Goal: Task Accomplishment & Management: Complete application form

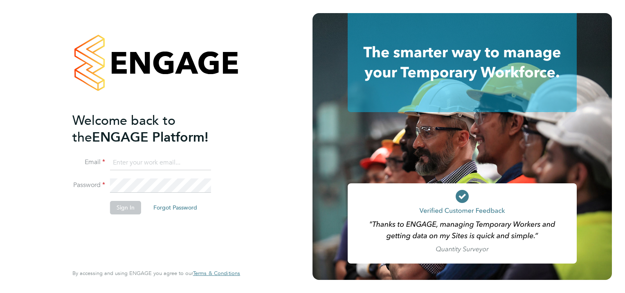
type input "[PERSON_NAME][EMAIL_ADDRESS][PERSON_NAME][DOMAIN_NAME]"
click at [132, 211] on button "Sign In" at bounding box center [125, 207] width 31 height 13
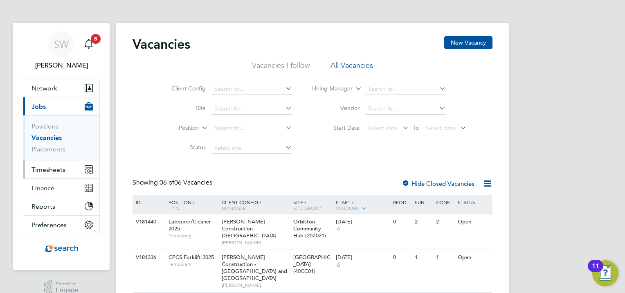
click at [52, 168] on span "Timesheets" at bounding box center [48, 170] width 34 height 8
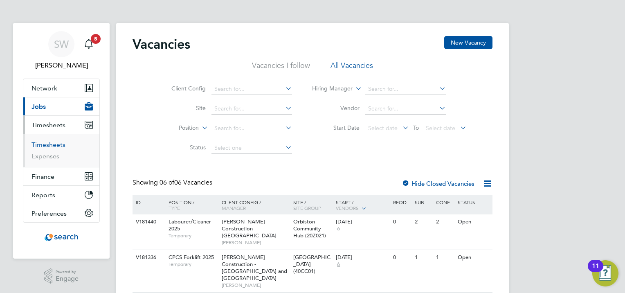
click at [55, 144] on link "Timesheets" at bounding box center [48, 145] width 34 height 8
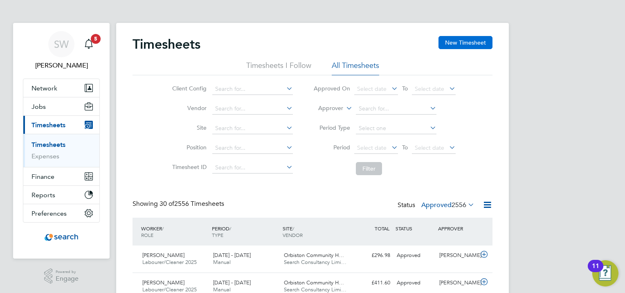
click at [453, 38] on button "New Timesheet" at bounding box center [465, 42] width 54 height 13
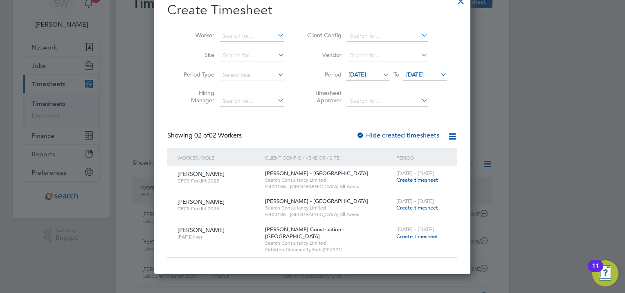
click at [412, 239] on span "Create timesheet" at bounding box center [417, 236] width 42 height 7
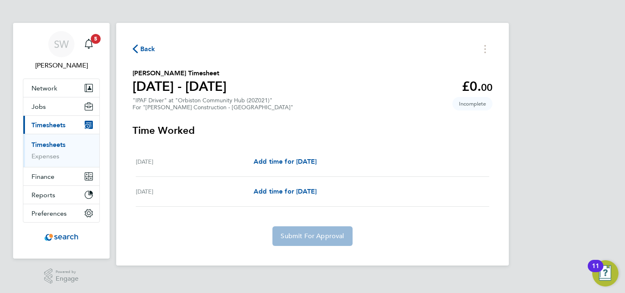
click at [135, 48] on icon "button" at bounding box center [134, 49] width 5 height 9
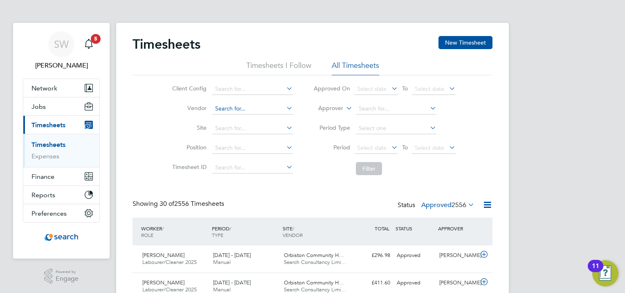
click at [219, 110] on input at bounding box center [252, 108] width 81 height 11
type input "o"
click at [260, 131] on input at bounding box center [252, 128] width 81 height 11
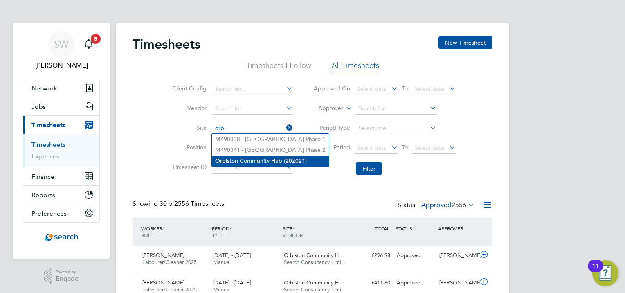
click at [247, 160] on li "Orb iston Community Hub (20Z021)" at bounding box center [270, 160] width 117 height 11
type input "Orbiston Community Hub (20Z021)"
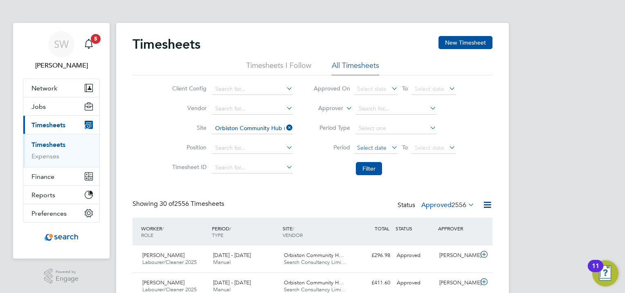
click at [374, 144] on span "Select date" at bounding box center [371, 147] width 29 height 7
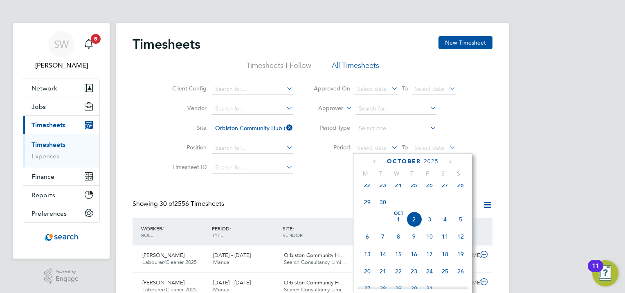
click at [490, 126] on div "Client Config Vendor Site Orbiston Community Hub (20Z021) Position Timesheet ID…" at bounding box center [312, 127] width 360 height 104
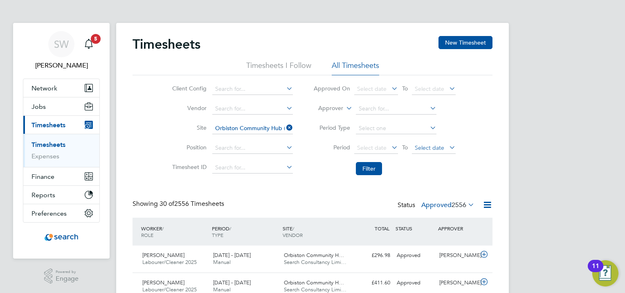
click at [441, 146] on span "Select date" at bounding box center [429, 147] width 29 height 7
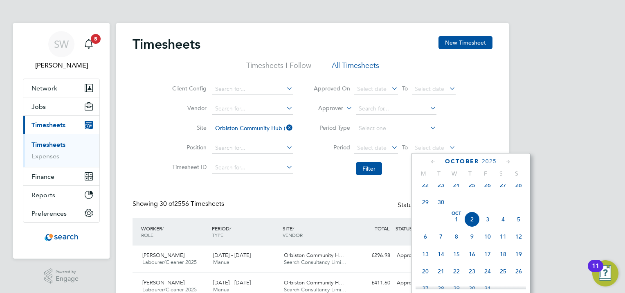
click at [489, 190] on span "26" at bounding box center [488, 185] width 16 height 16
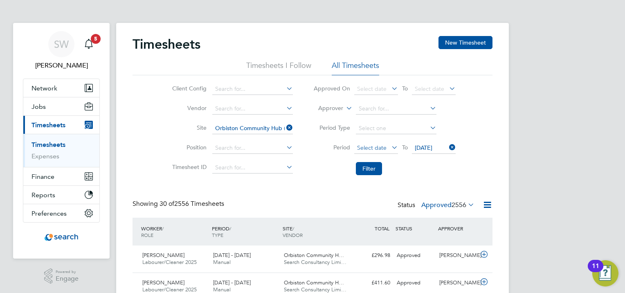
click at [362, 143] on span "Select date" at bounding box center [376, 148] width 44 height 11
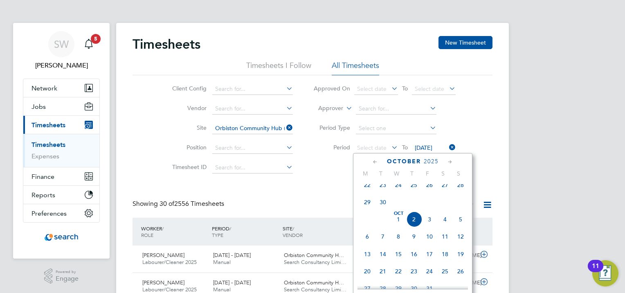
click at [375, 164] on icon at bounding box center [375, 161] width 8 height 9
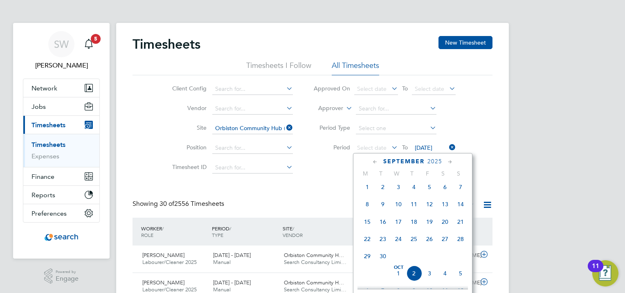
click at [446, 226] on span "20" at bounding box center [445, 222] width 16 height 16
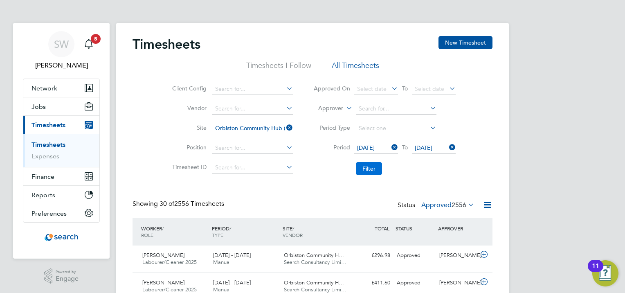
click at [378, 172] on button "Filter" at bounding box center [369, 168] width 26 height 13
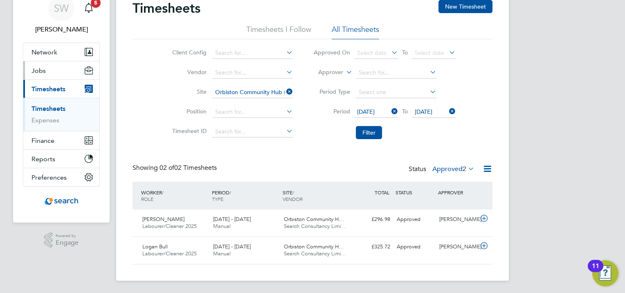
click at [43, 72] on span "Jobs" at bounding box center [38, 71] width 14 height 8
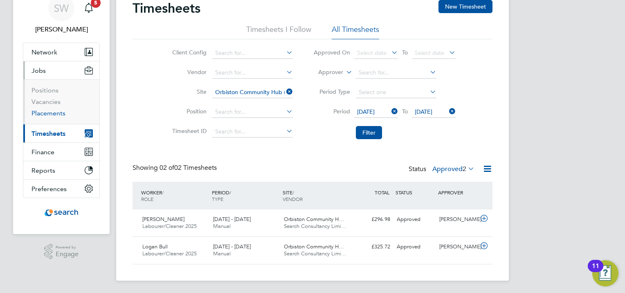
click at [46, 112] on link "Placements" at bounding box center [48, 113] width 34 height 8
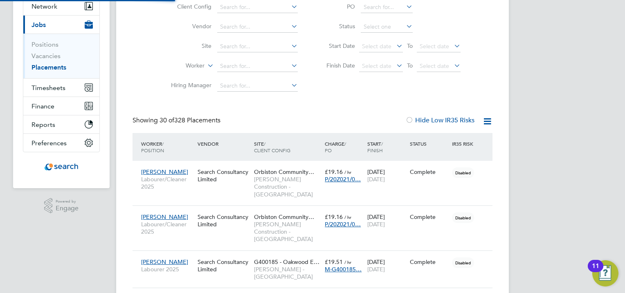
scroll to position [4, 4]
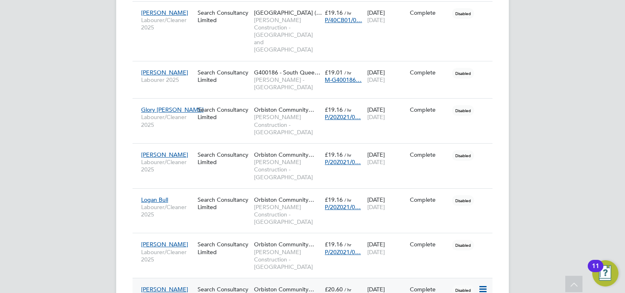
click at [466, 285] on span "Disabled" at bounding box center [463, 290] width 22 height 11
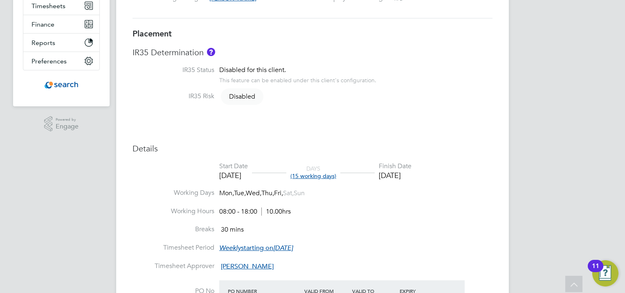
scroll to position [204, 0]
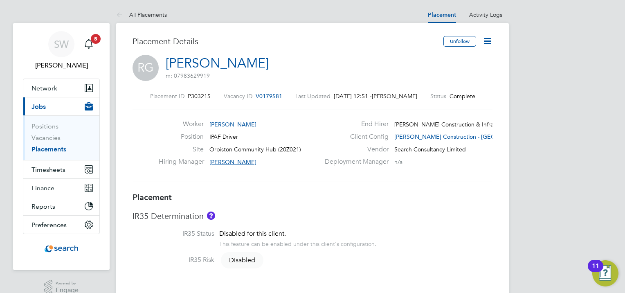
click at [491, 39] on icon at bounding box center [487, 41] width 10 height 10
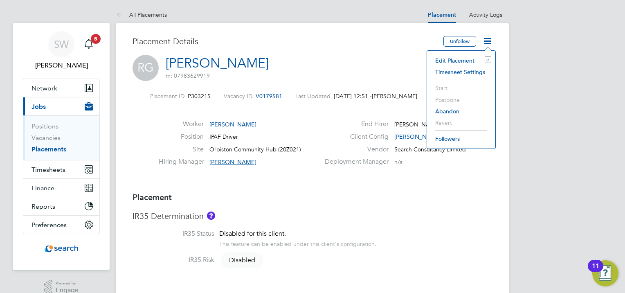
click at [458, 60] on li "Edit Placement e" at bounding box center [461, 60] width 60 height 11
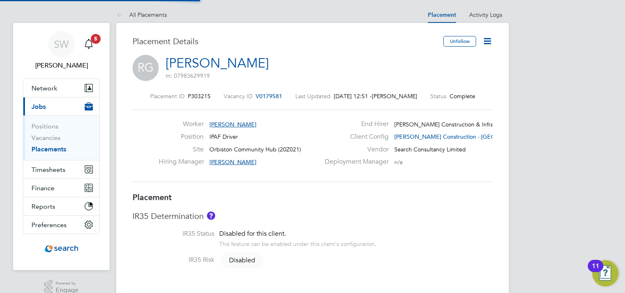
type input "Stephen Wallace"
type input "Ruairidh Clark"
type input "01 Sep 2025"
type input "21 Sep 2025"
type input "08:00"
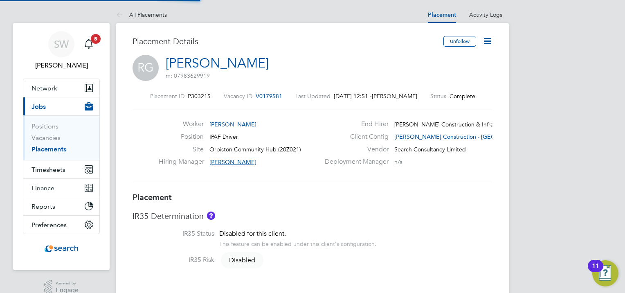
type input "18:00"
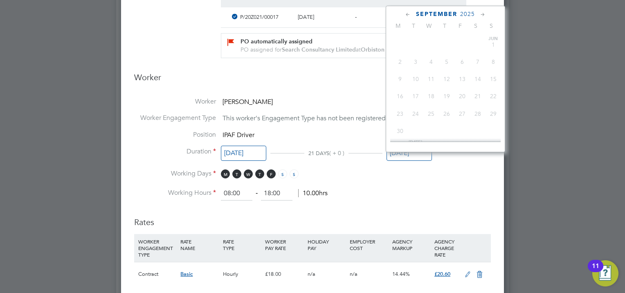
click at [412, 160] on input "21 Sep 2025" at bounding box center [408, 153] width 45 height 15
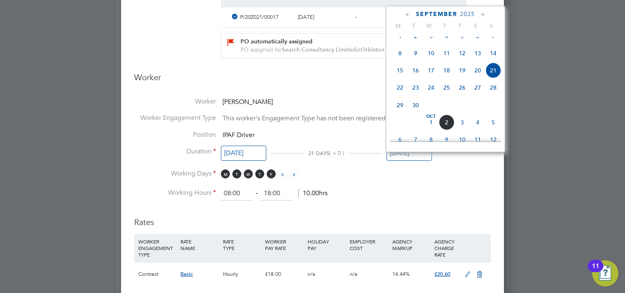
click at [492, 130] on span "5" at bounding box center [493, 122] width 16 height 16
type input "05 Oct 2025"
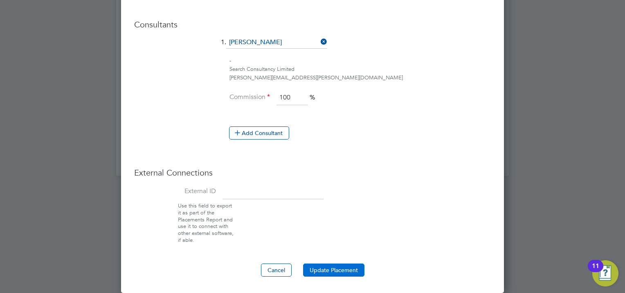
click at [326, 265] on button "Update Placement" at bounding box center [333, 269] width 61 height 13
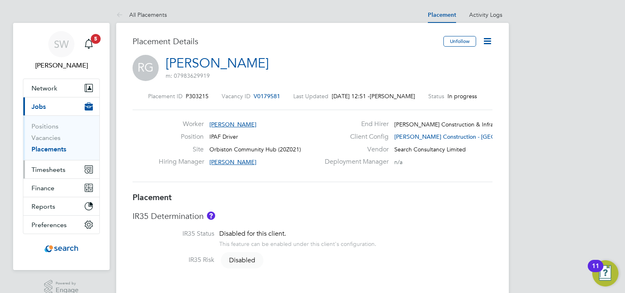
click at [34, 168] on span "Timesheets" at bounding box center [48, 170] width 34 height 8
click at [39, 167] on span "Timesheets" at bounding box center [48, 170] width 34 height 8
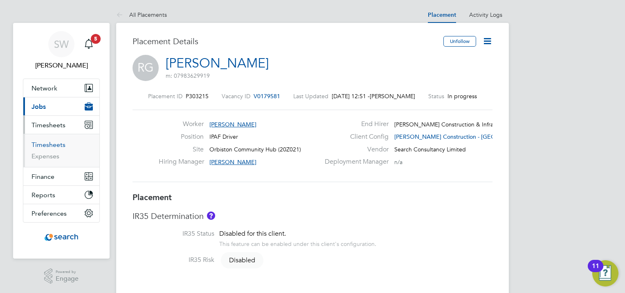
click at [43, 144] on link "Timesheets" at bounding box center [48, 145] width 34 height 8
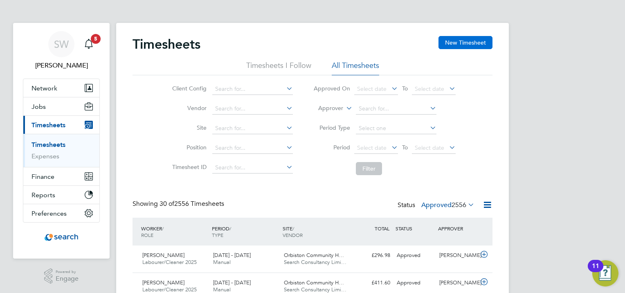
click at [477, 46] on button "New Timesheet" at bounding box center [465, 42] width 54 height 13
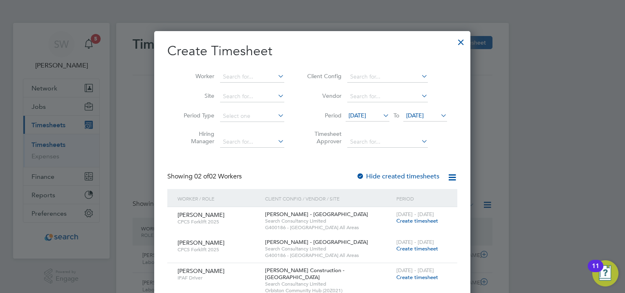
click at [415, 274] on span "Create timesheet" at bounding box center [417, 277] width 42 height 7
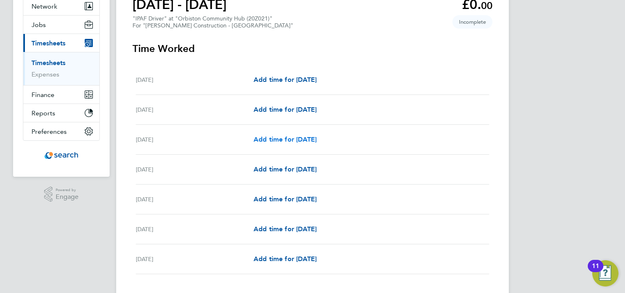
click at [278, 138] on span "Add time for Mon 22 Sep" at bounding box center [285, 139] width 63 height 8
select select "30"
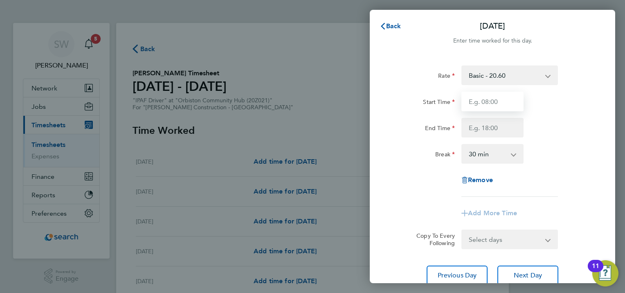
click at [489, 103] on input "Start Time" at bounding box center [492, 102] width 62 height 20
type input "08:00"
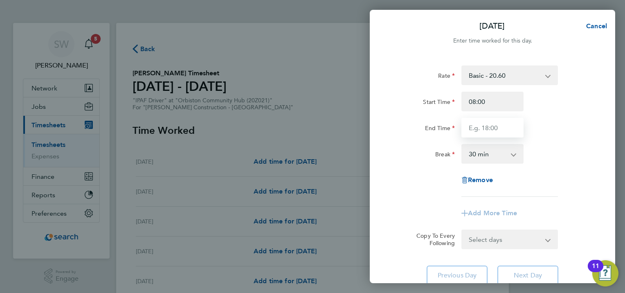
click at [480, 126] on input "End Time" at bounding box center [492, 128] width 62 height 20
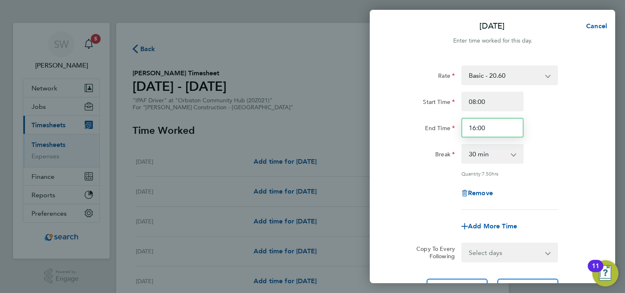
click at [486, 128] on input "16:00" at bounding box center [492, 128] width 62 height 20
type input "16:30"
click at [553, 166] on div "Rate Basic - 20.60 Start Time 08:00 End Time 16:30 Break 0 min 15 min 30 min 45…" at bounding box center [493, 137] width 200 height 144
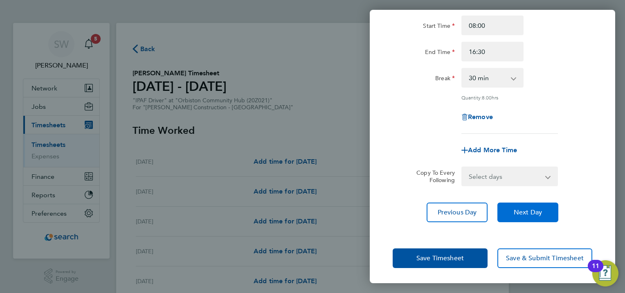
click at [547, 215] on button "Next Day" at bounding box center [527, 212] width 61 height 20
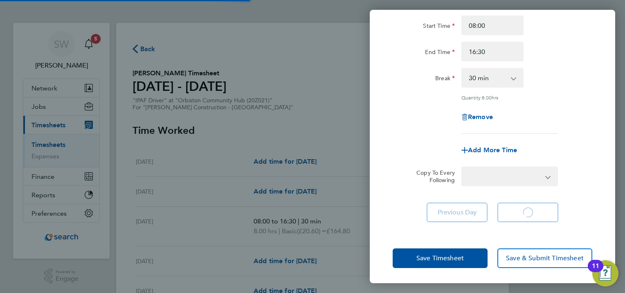
select select "30"
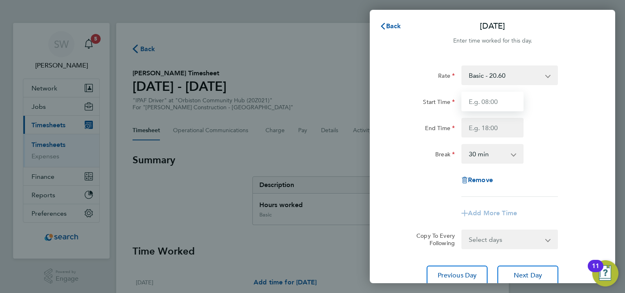
click at [505, 101] on input "Start Time" at bounding box center [492, 102] width 62 height 20
type input "08:00"
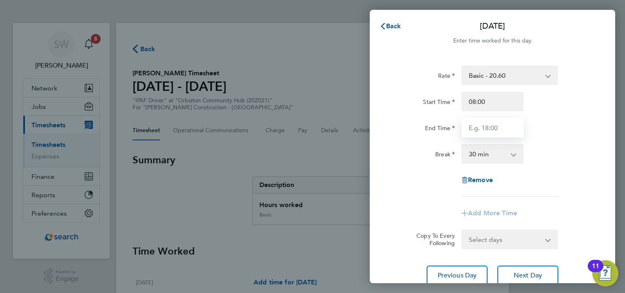
type input "16:30"
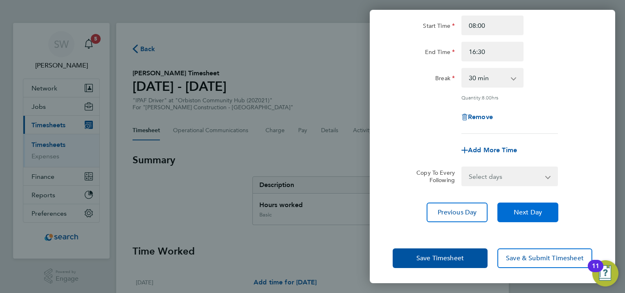
click at [515, 214] on span "Next Day" at bounding box center [528, 212] width 28 height 8
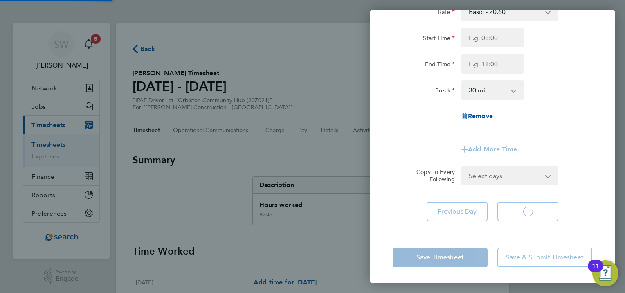
select select "30"
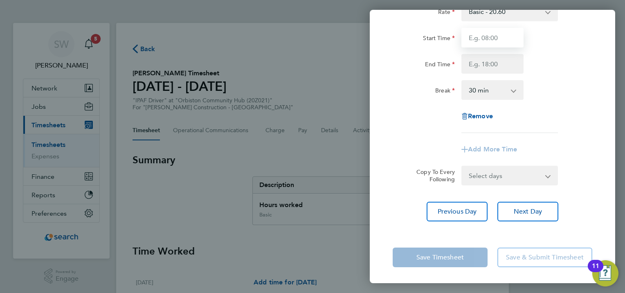
click at [491, 41] on input "Start Time" at bounding box center [492, 38] width 62 height 20
type input "08:00"
type input "16:30"
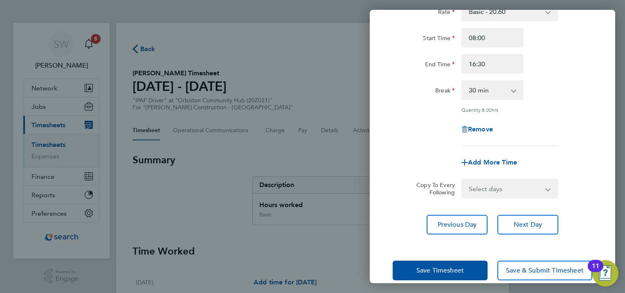
click at [530, 235] on div "Rate Basic - 20.60 Start Time 08:00 End Time 16:30 Break 0 min 15 min 30 min 45…" at bounding box center [492, 118] width 245 height 252
click at [531, 228] on button "Next Day" at bounding box center [527, 225] width 61 height 20
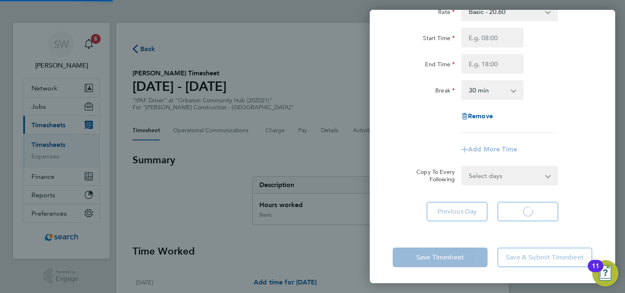
select select "30"
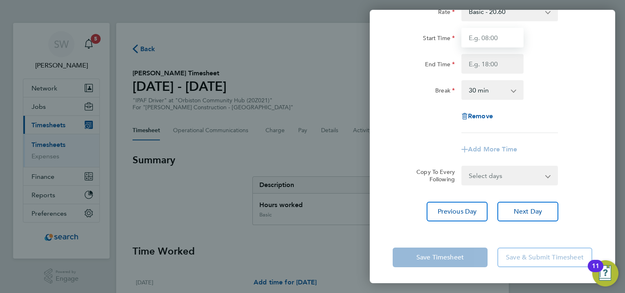
click at [488, 38] on input "Start Time" at bounding box center [492, 38] width 62 height 20
type input "08:00"
type input "16:30"
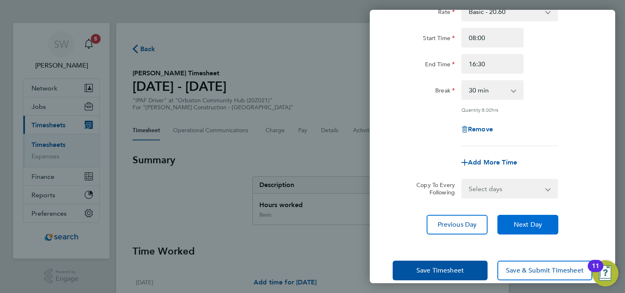
click at [526, 222] on span "Next Day" at bounding box center [528, 224] width 28 height 8
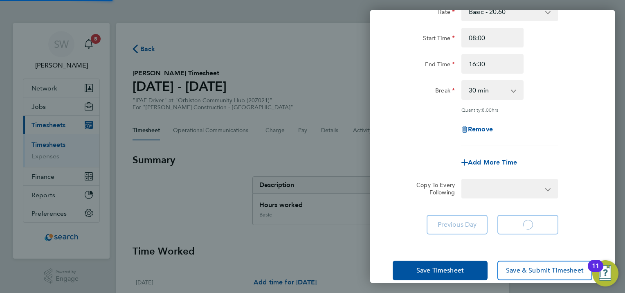
select select "30"
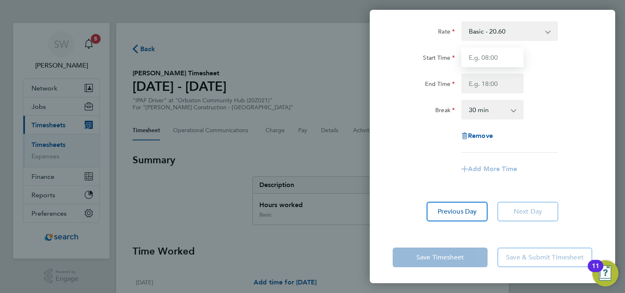
click at [485, 58] on input "Start Time" at bounding box center [492, 57] width 62 height 20
type input "08:00"
click at [482, 82] on input "End Time" at bounding box center [492, 84] width 62 height 20
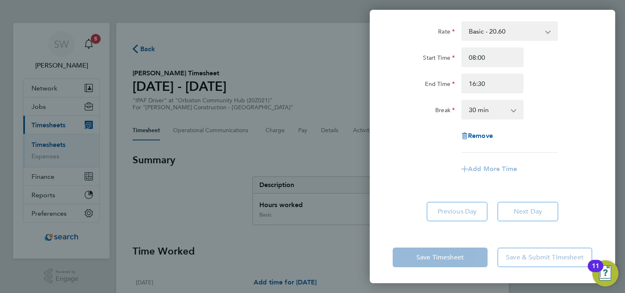
click at [574, 121] on div "Rate Basic - 20.60 Start Time 08:00 End Time 16:30 Break 0 min 15 min 30 min 45…" at bounding box center [493, 86] width 200 height 131
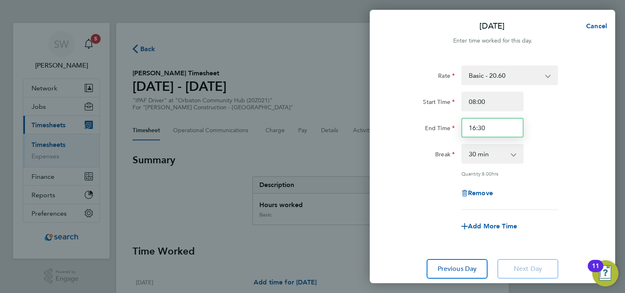
click at [477, 126] on input "16:30" at bounding box center [492, 128] width 62 height 20
click at [478, 129] on input "16:30" at bounding box center [492, 128] width 62 height 20
type input "15:30"
click at [536, 128] on div "End Time 15:30" at bounding box center [492, 128] width 206 height 20
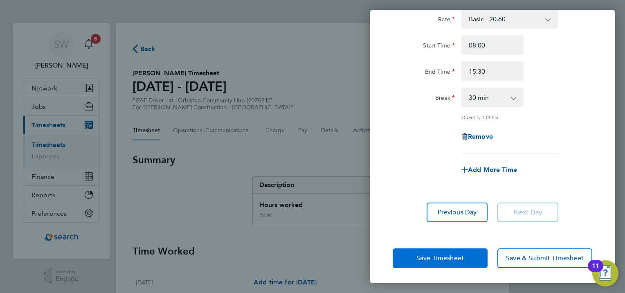
click at [438, 251] on button "Save Timesheet" at bounding box center [440, 258] width 95 height 20
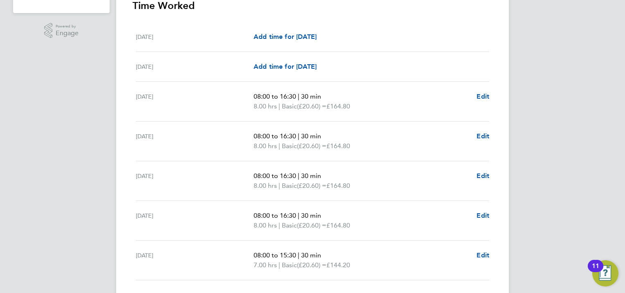
scroll to position [286, 0]
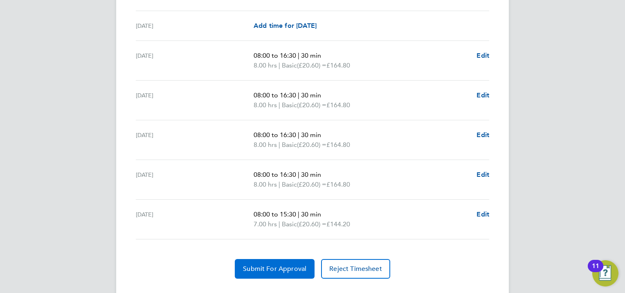
click at [274, 269] on span "Submit For Approval" at bounding box center [274, 269] width 63 height 8
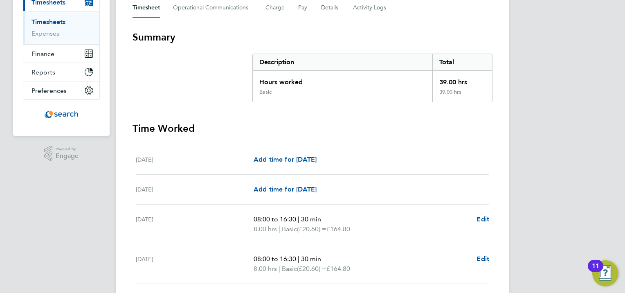
scroll to position [0, 0]
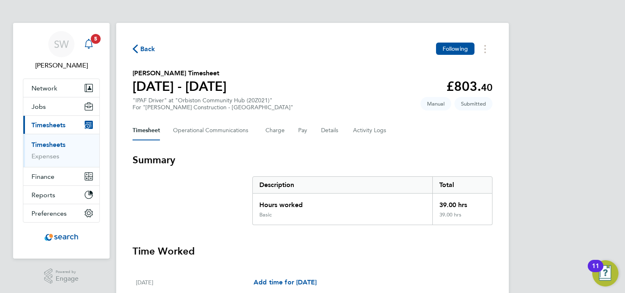
click at [89, 49] on svg-icon "Main navigation" at bounding box center [89, 44] width 10 height 10
